Goal: Information Seeking & Learning: Learn about a topic

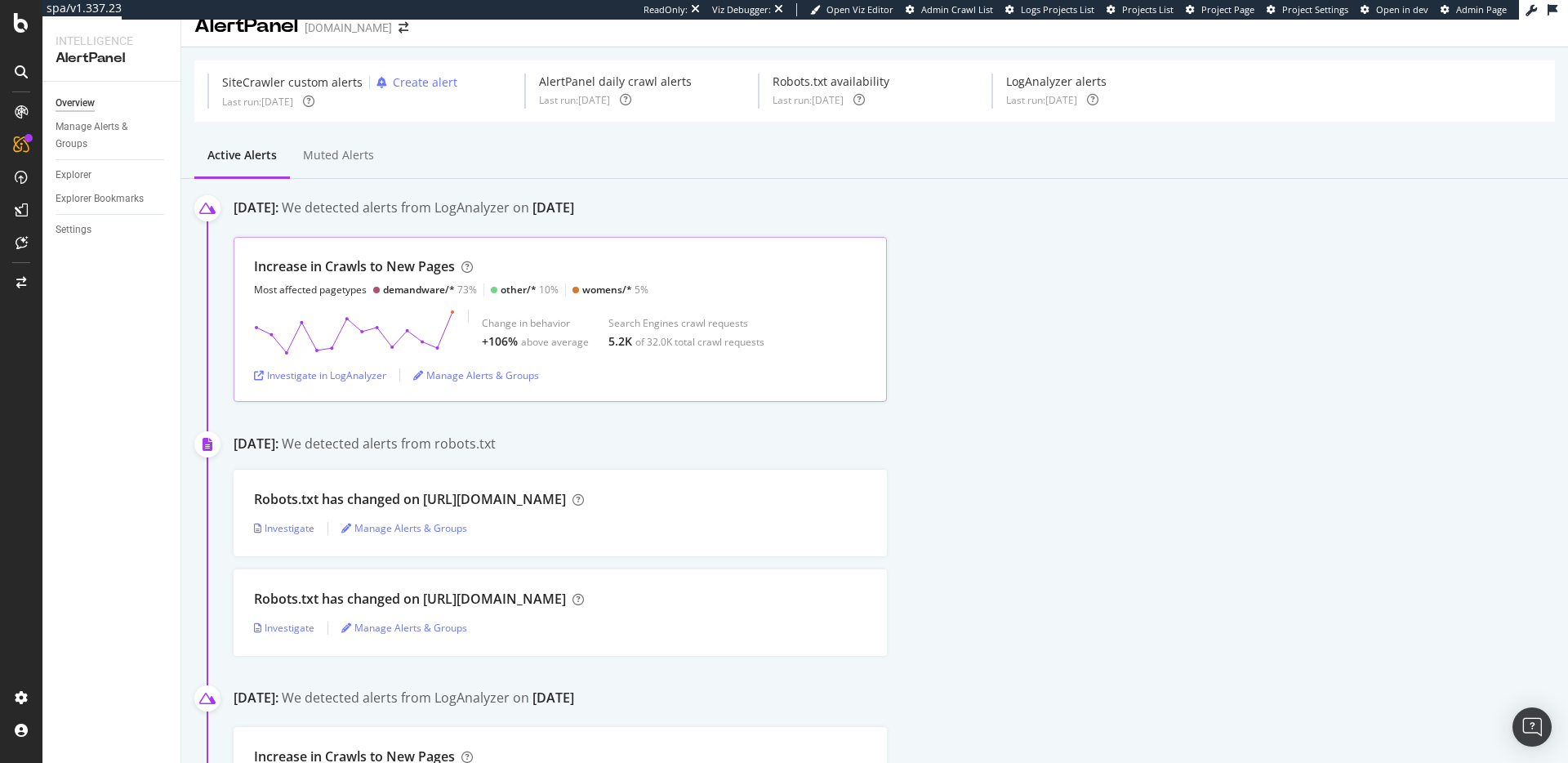
scroll to position [34, 0]
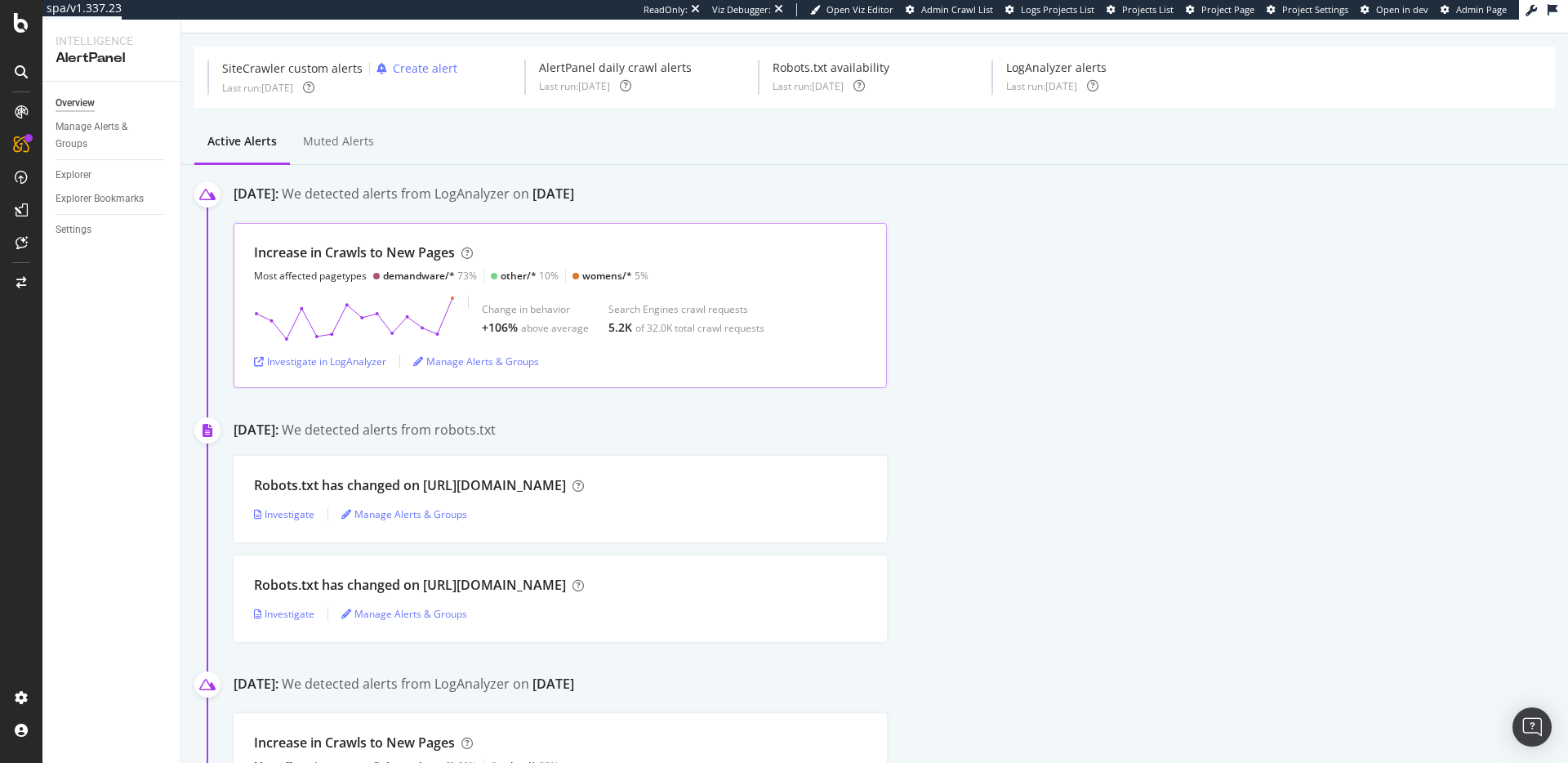
click at [441, 273] on div "demandware/*" at bounding box center [418, 276] width 72 height 14
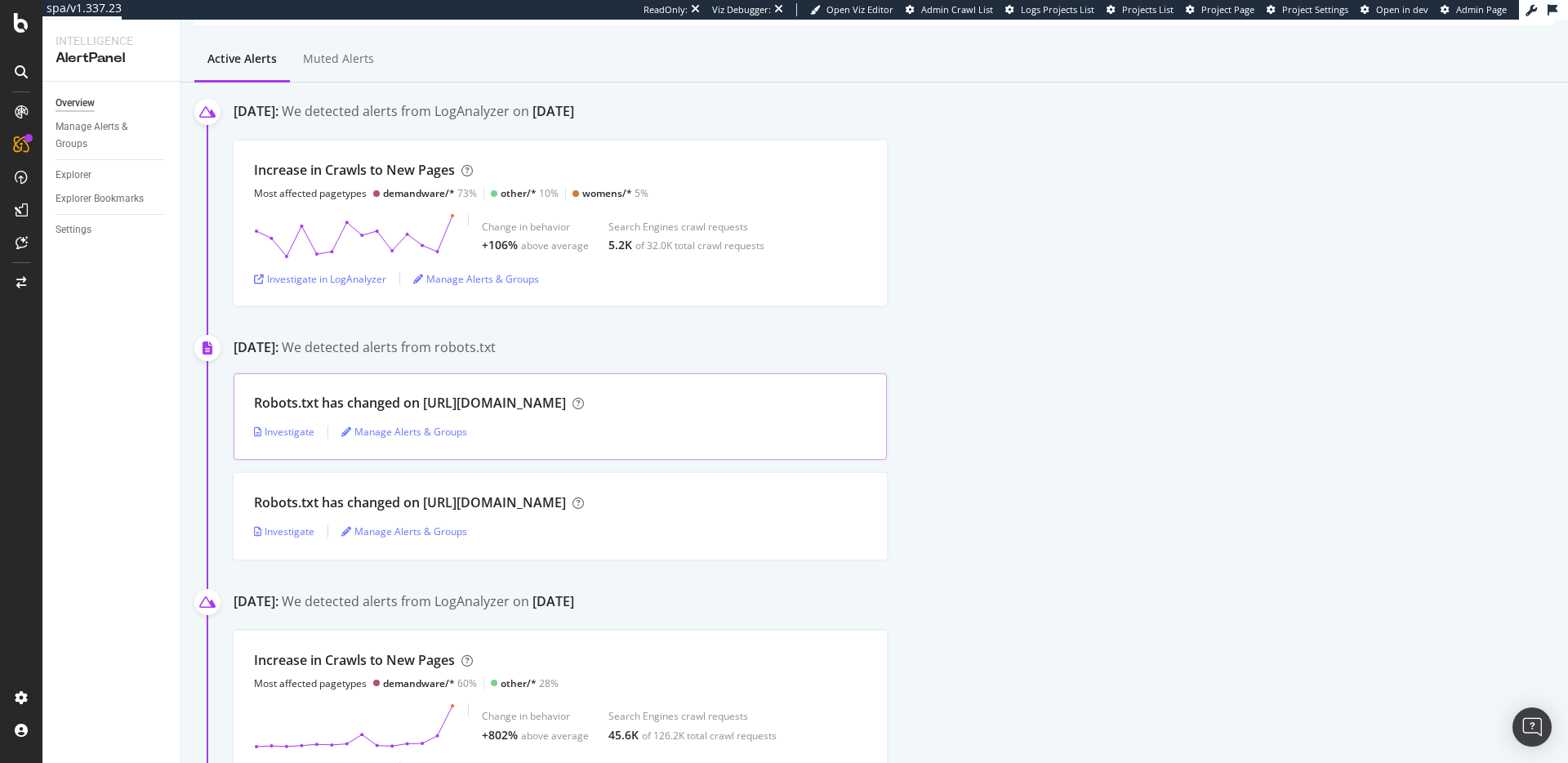
scroll to position [154, 0]
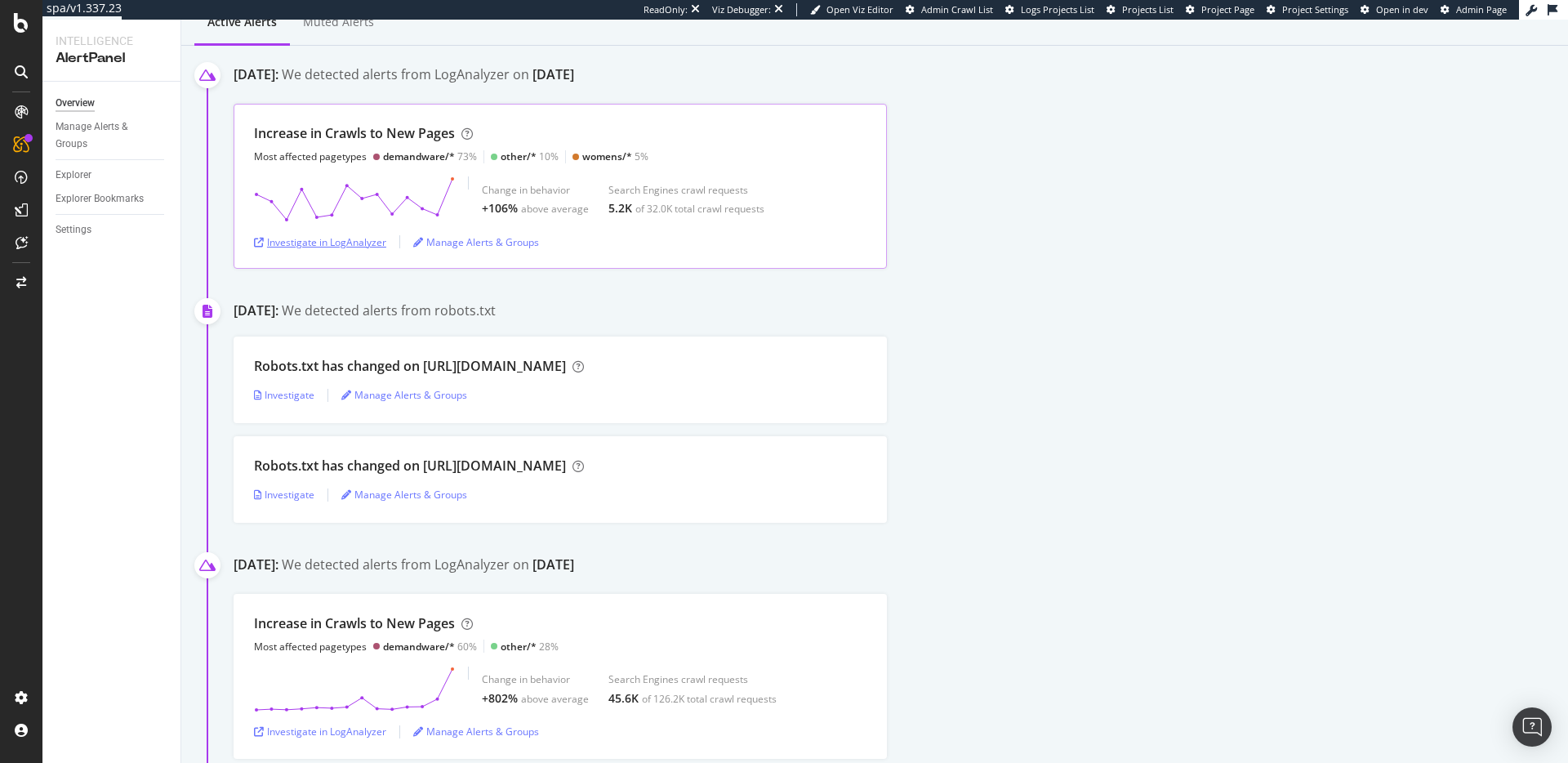
click at [335, 239] on div "Investigate in LogAnalyzer" at bounding box center [320, 242] width 132 height 14
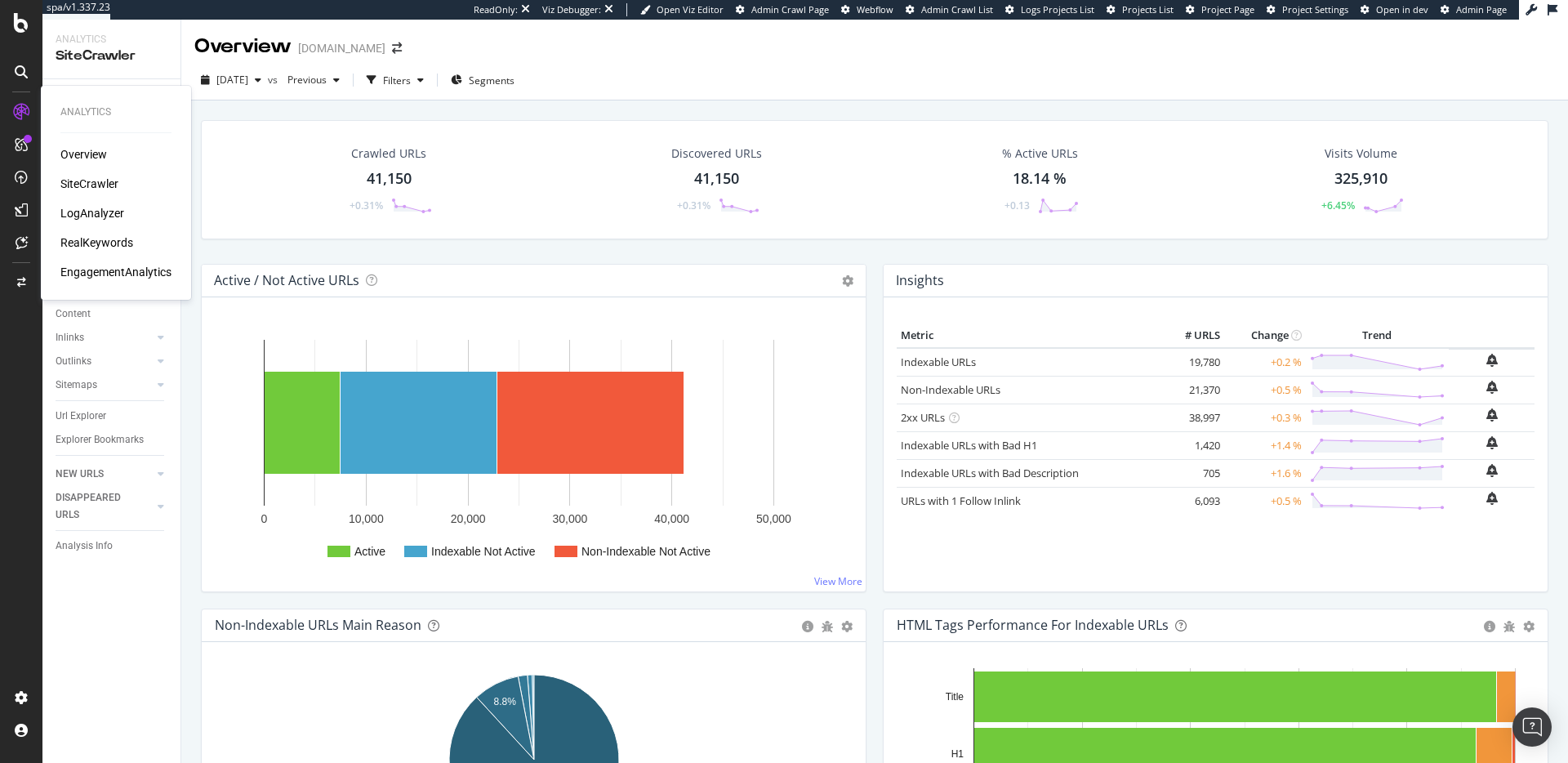
click at [86, 217] on div "LogAnalyzer" at bounding box center [92, 213] width 64 height 17
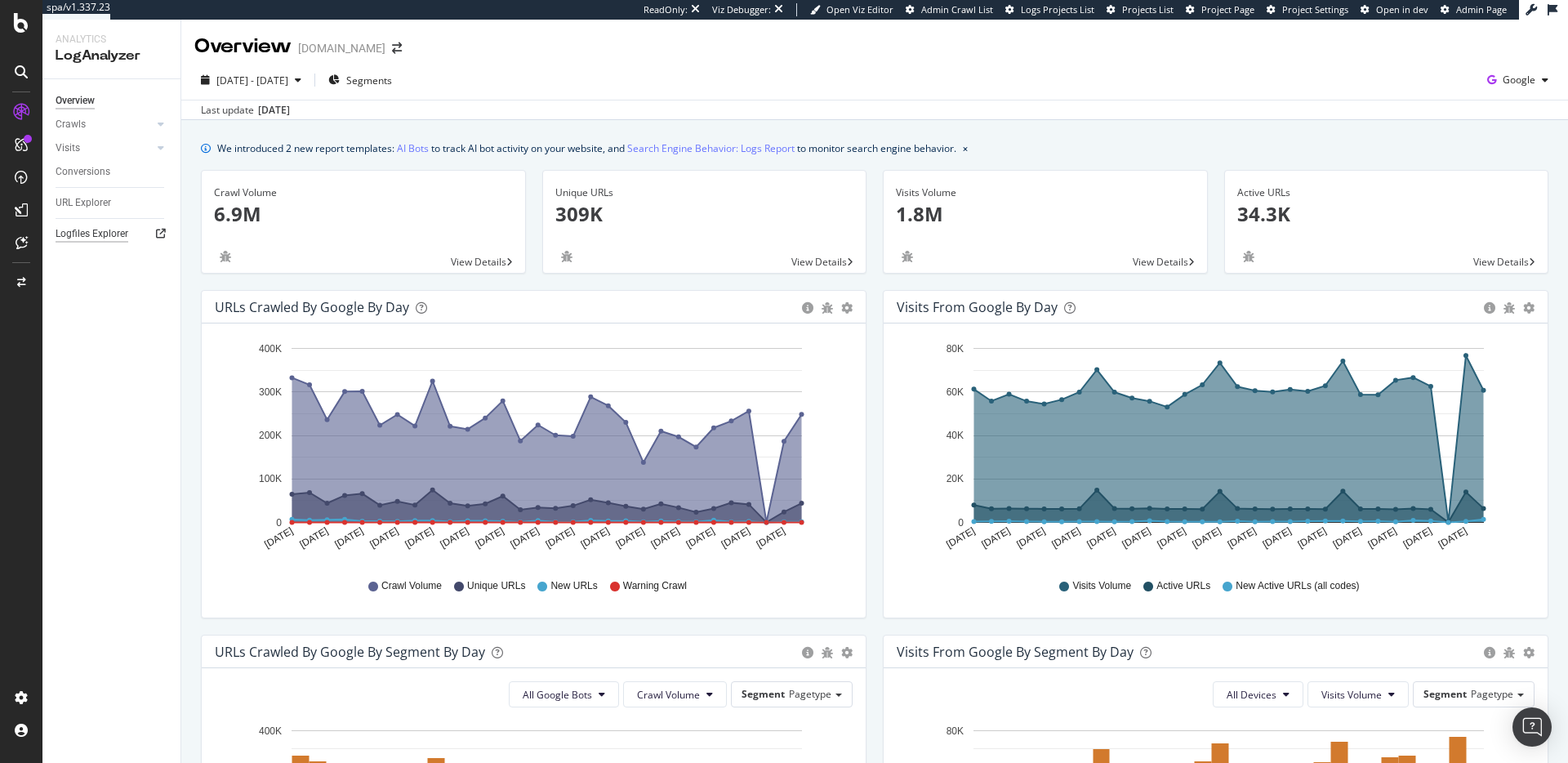
click at [73, 234] on div "Logfiles Explorer" at bounding box center [92, 233] width 72 height 17
click at [781, 423] on rect "A chart." at bounding box center [547, 435] width 510 height 175
click at [1535, 82] on div "button" at bounding box center [1545, 79] width 19 height 10
click at [1440, 95] on span "OpenAI" at bounding box center [1437, 95] width 60 height 15
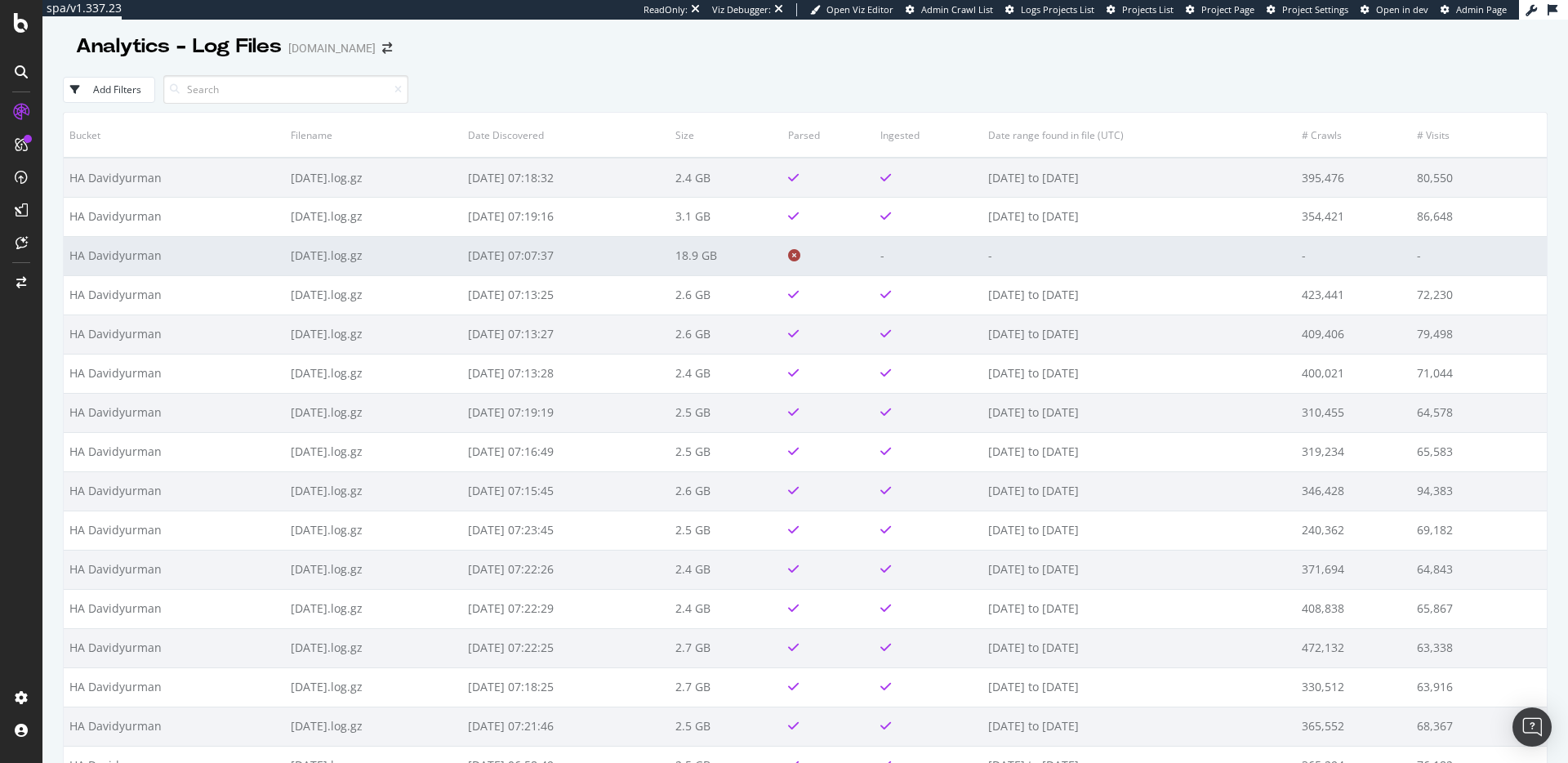
click at [801, 257] on icon at bounding box center [795, 255] width 12 height 12
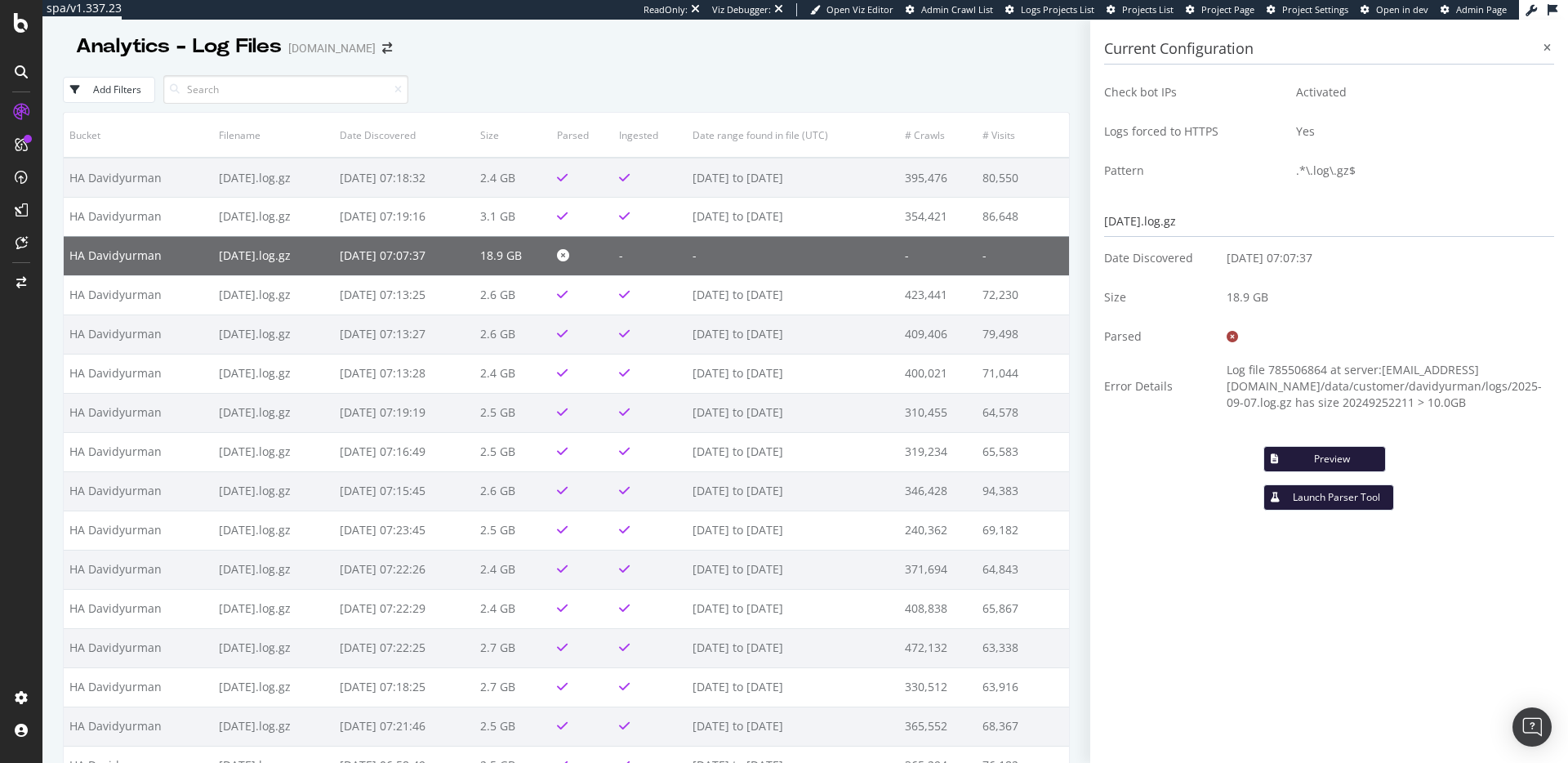
click at [1227, 339] on icon at bounding box center [1233, 336] width 11 height 11
click at [1549, 49] on icon at bounding box center [1547, 48] width 7 height 10
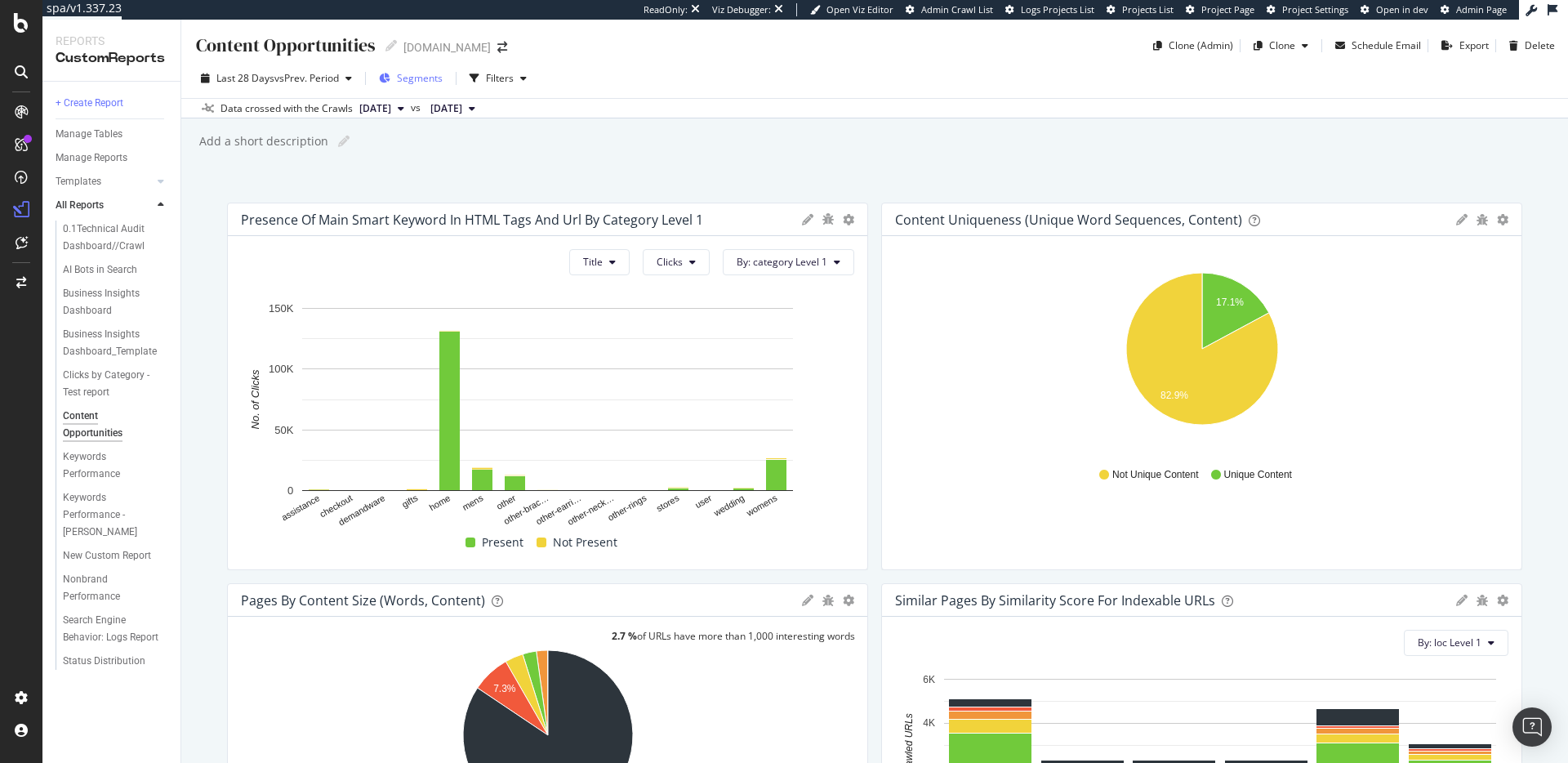
click at [432, 76] on span "Segments" at bounding box center [420, 78] width 46 height 14
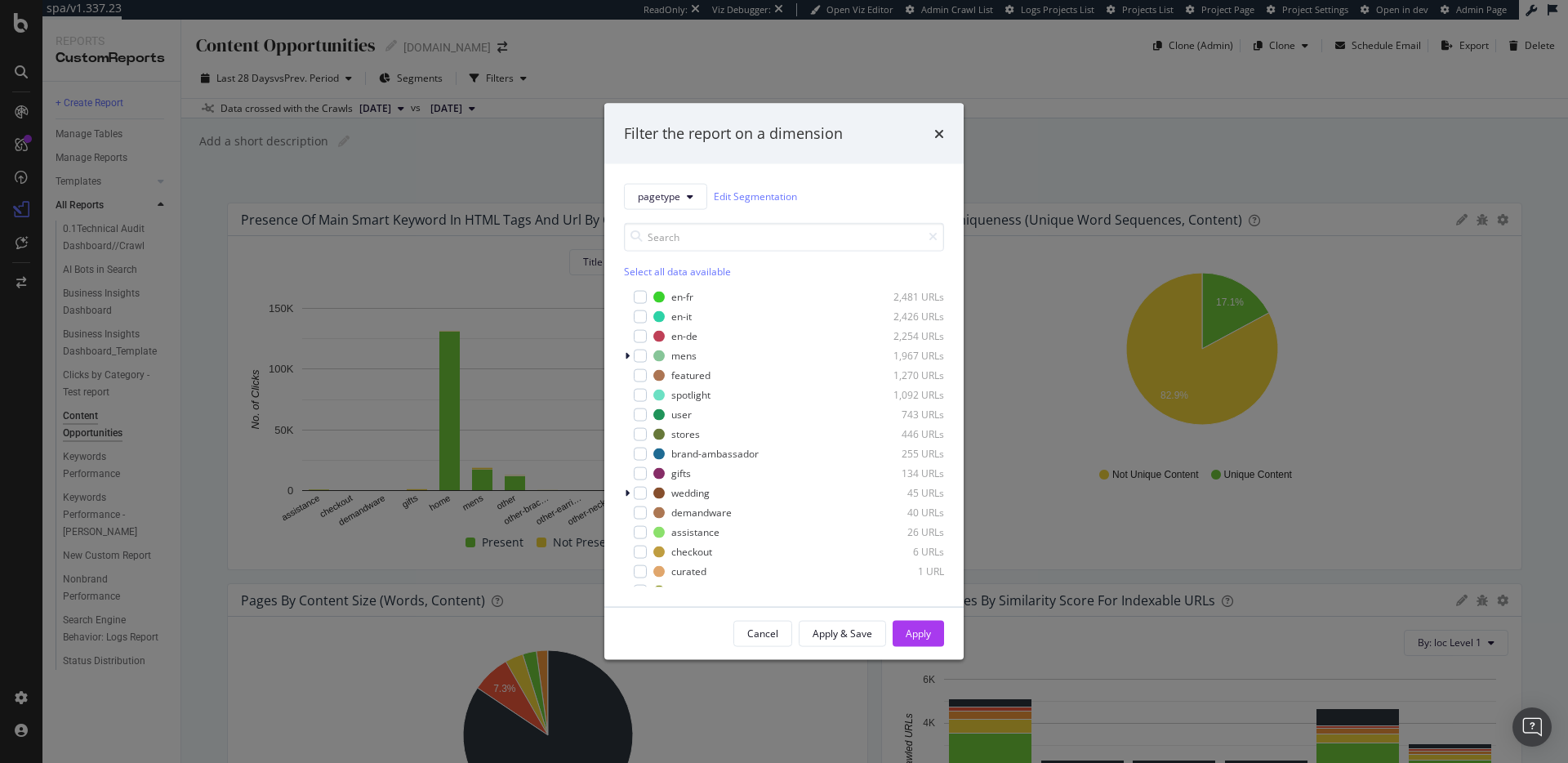
scroll to position [72, 0]
click at [41, 719] on div "Filter the report on a dimension pagetype Edit Segmentation Select all data ava…" at bounding box center [784, 382] width 1568 height 763
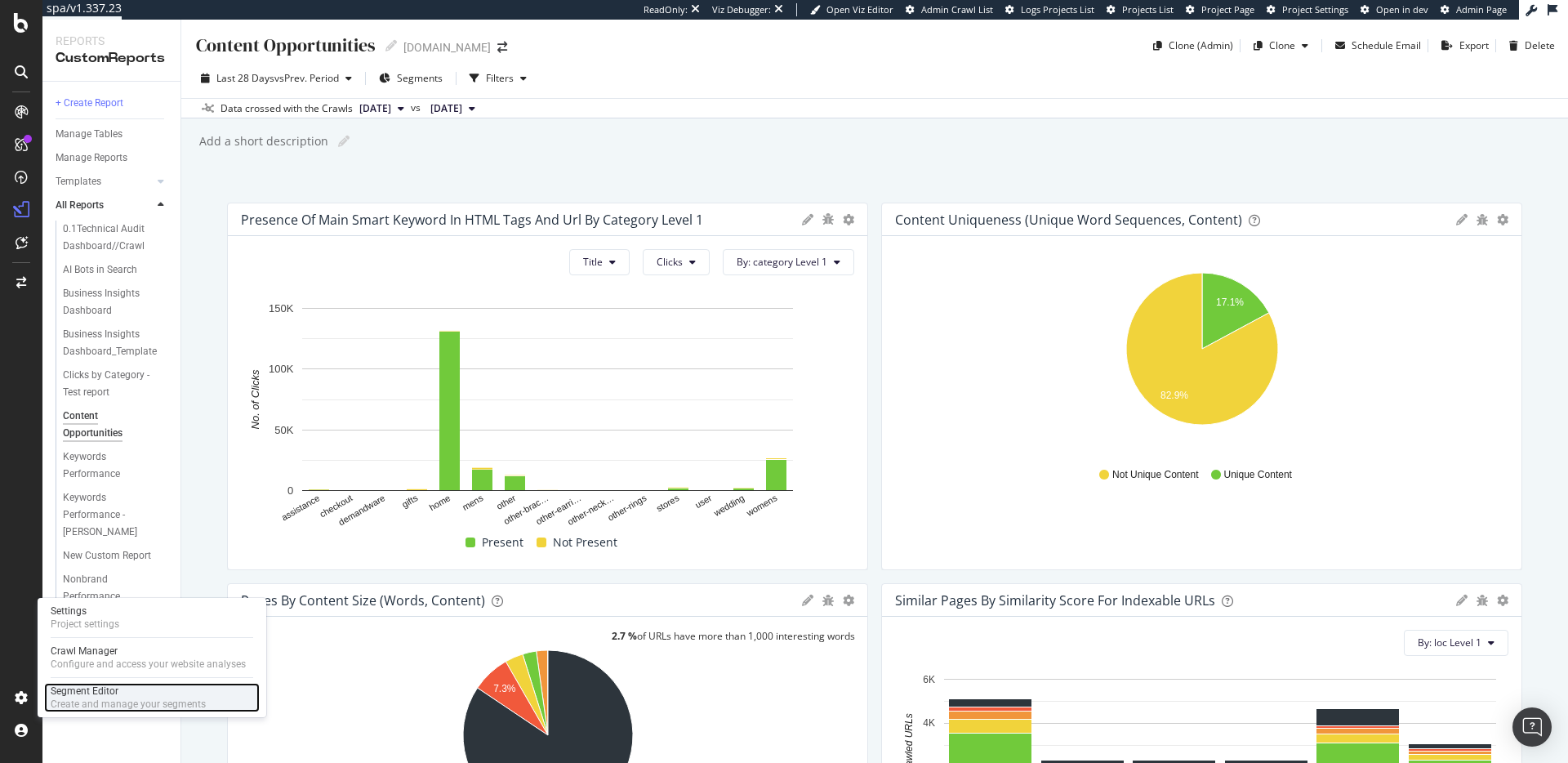
click at [76, 700] on div "Create and manage your segments" at bounding box center [128, 704] width 155 height 13
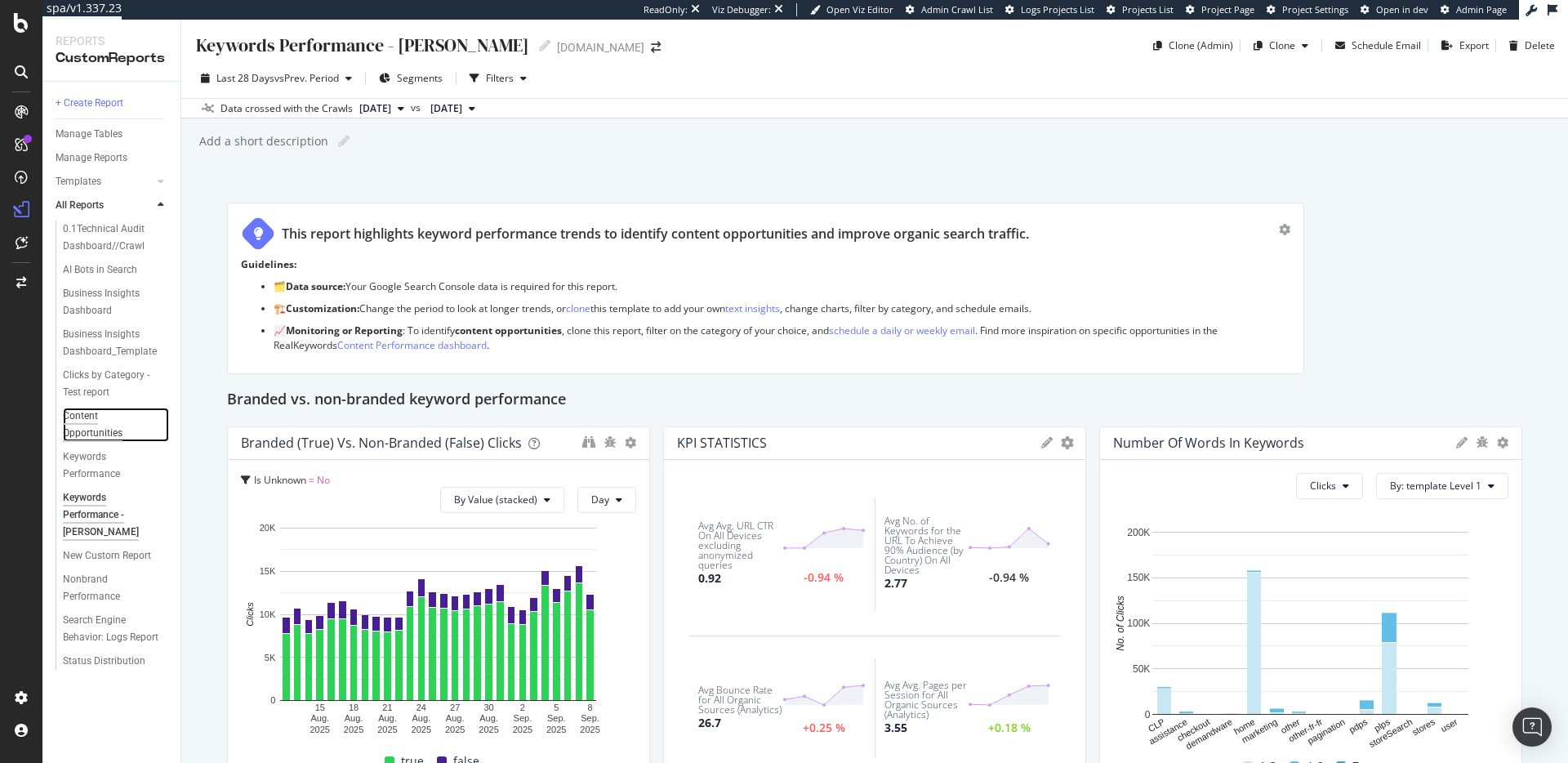
click at [106, 419] on div "Content Opportunities" at bounding box center [108, 425] width 91 height 34
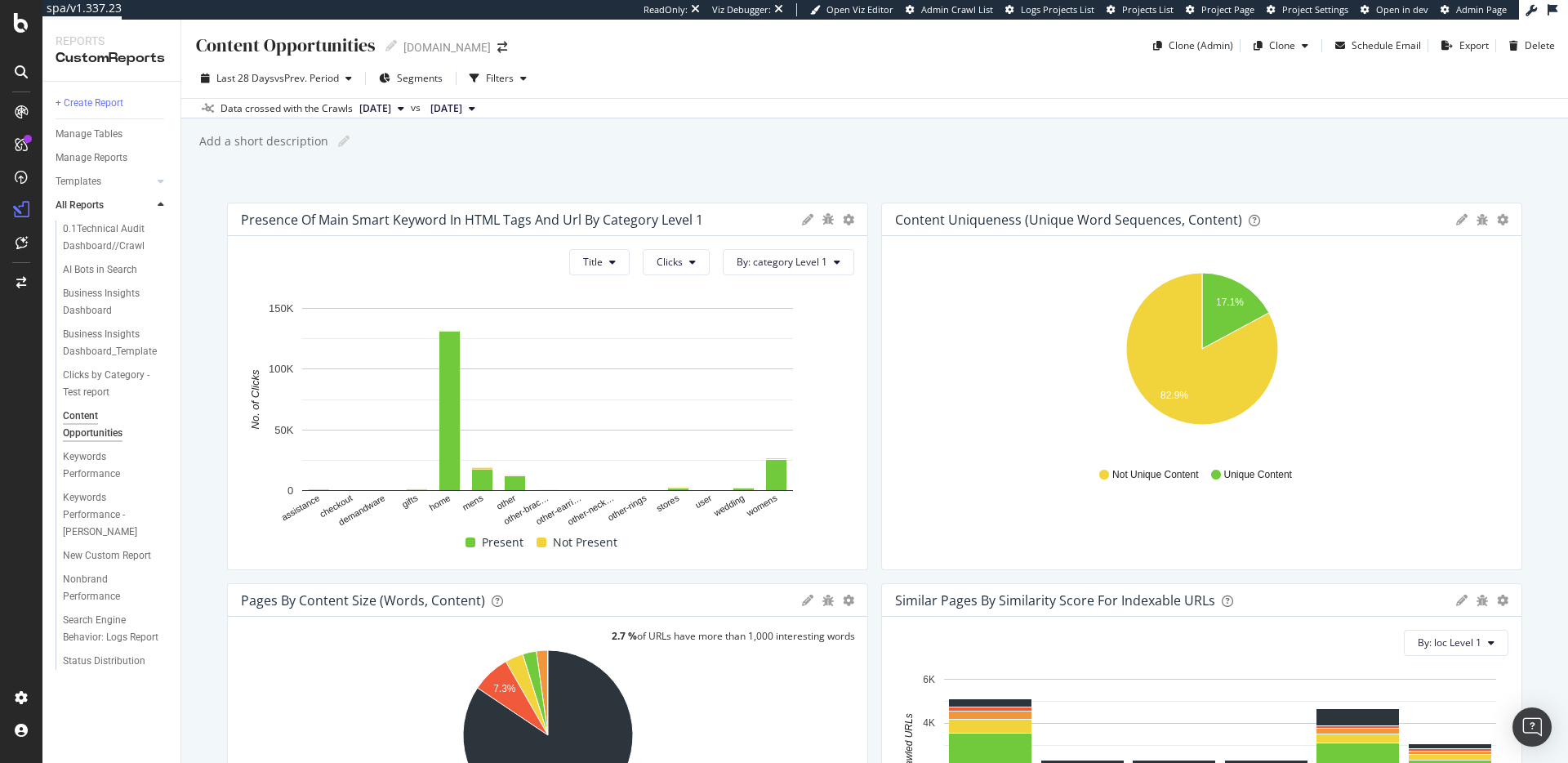
click at [911, 153] on div "Add a short description Add a short description" at bounding box center [883, 141] width 1370 height 25
click at [1107, 180] on div "Content Opportunities Content Opportunities davidyurman.com Clone (Admin) Clone…" at bounding box center [874, 391] width 1387 height 744
